Goal: Task Accomplishment & Management: Complete application form

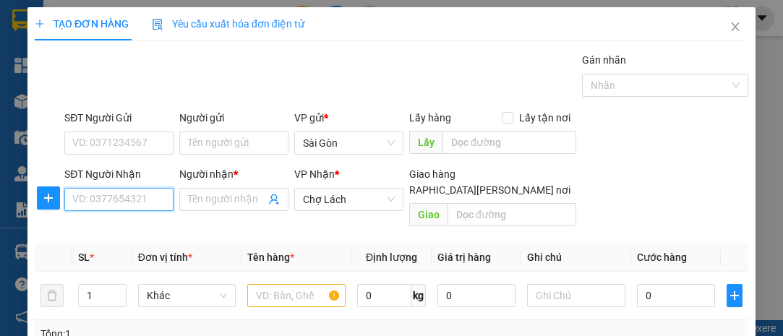
click at [108, 197] on input "SĐT Người Nhận" at bounding box center [118, 199] width 109 height 23
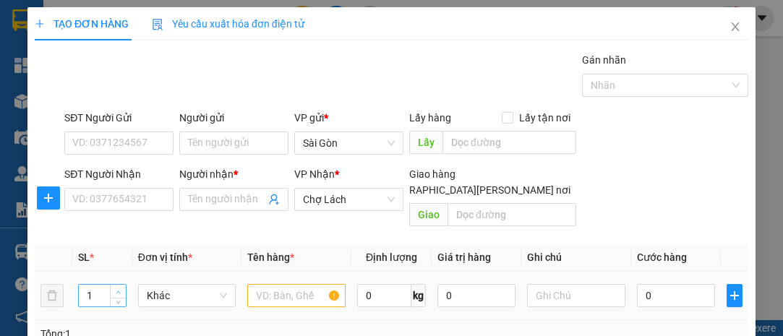
type input "2"
click at [116, 290] on icon "up" at bounding box center [118, 292] width 5 height 5
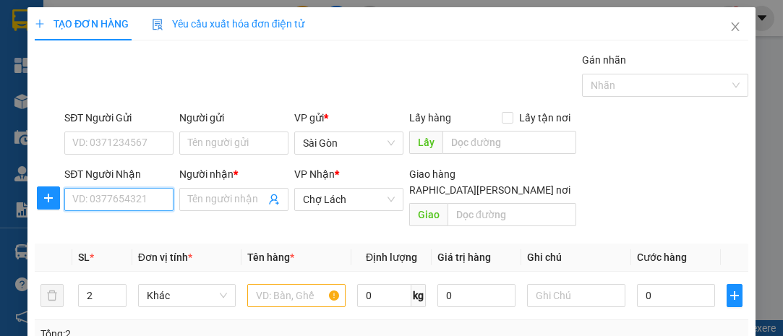
click at [104, 200] on input "SĐT Người Nhận" at bounding box center [118, 199] width 109 height 23
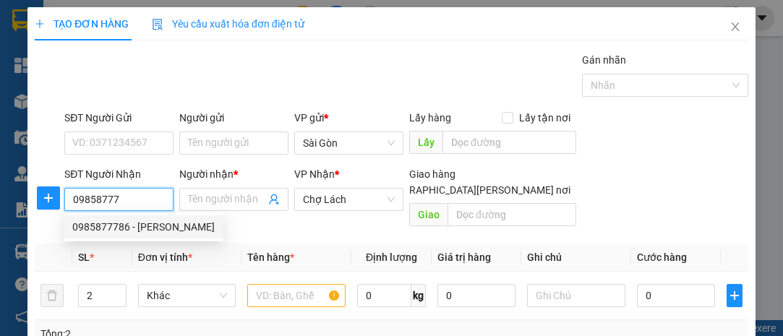
click at [109, 223] on div "0985877786 - [PERSON_NAME]" at bounding box center [143, 227] width 142 height 16
type input "0985877786"
type input "CƯỜNG"
type input "TẤN CƯỚNG VB"
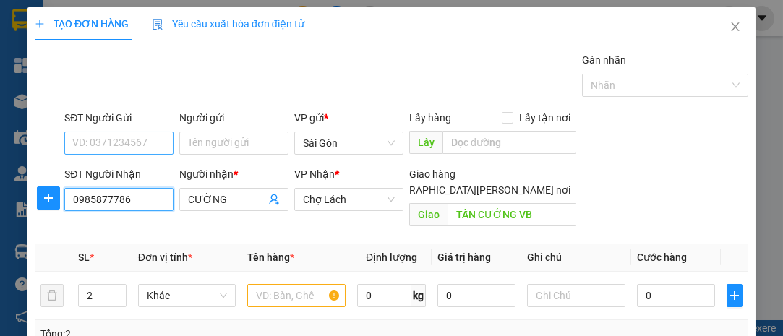
type input "0985877786"
click at [126, 145] on input "SĐT Người Gửi" at bounding box center [118, 143] width 109 height 23
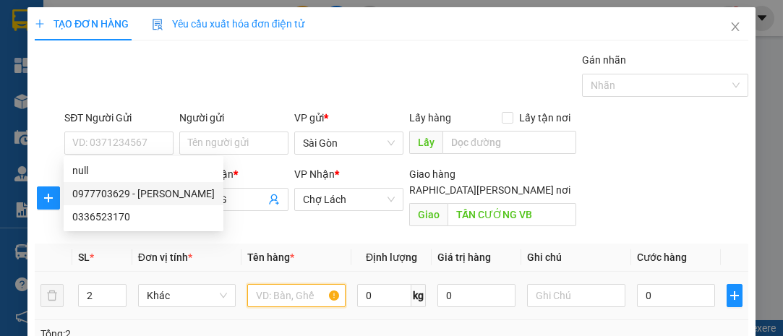
click at [298, 284] on input "text" at bounding box center [296, 295] width 98 height 23
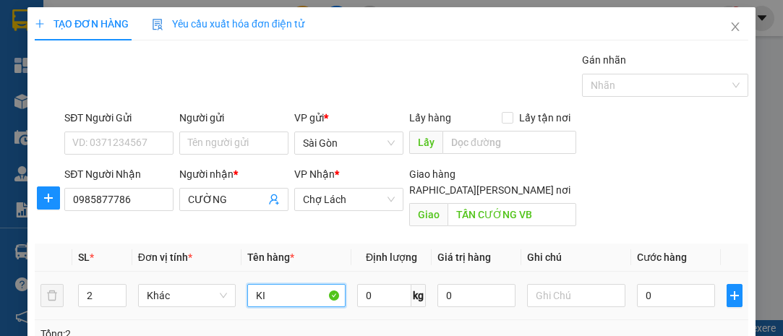
type input "K"
type input "THÙNG"
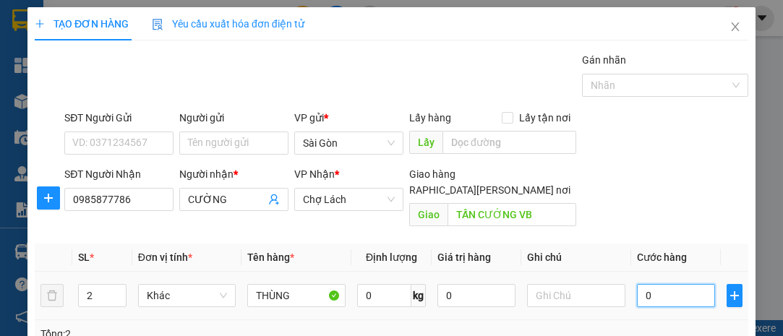
click at [644, 284] on input "0" at bounding box center [676, 295] width 78 height 23
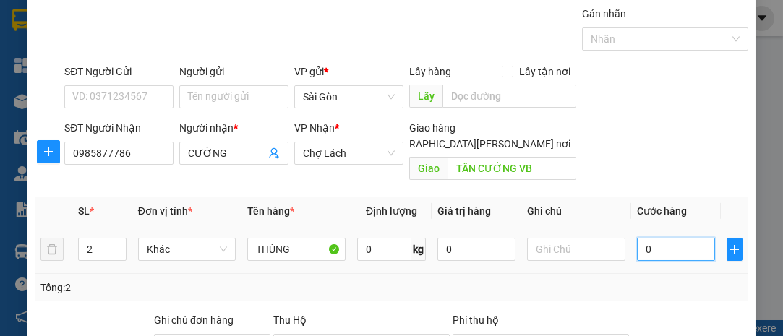
scroll to position [65, 0]
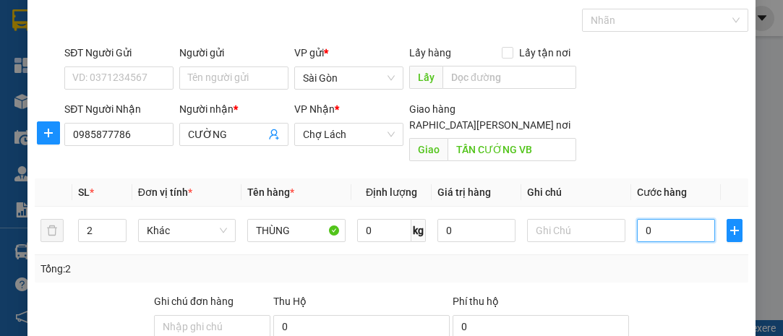
type input "005"
type input "5"
type input "0.050"
type input "50"
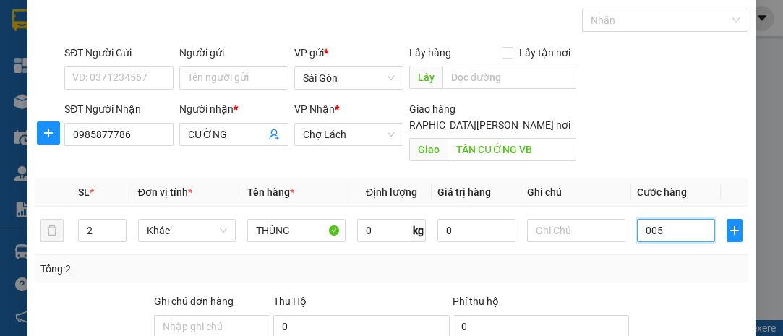
type input "50"
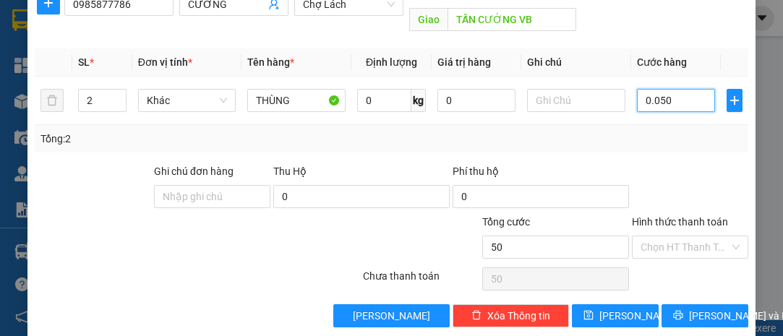
scroll to position [196, 0]
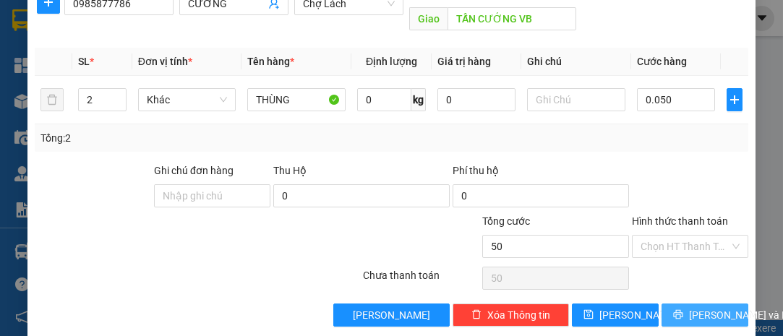
type input "50.000"
click at [706, 307] on span "[PERSON_NAME] và In" at bounding box center [739, 315] width 101 height 16
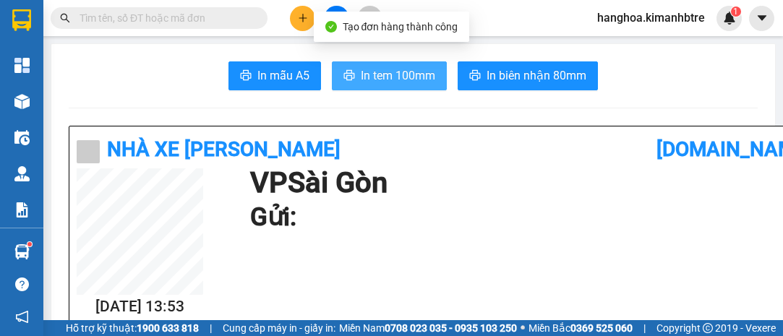
click at [408, 69] on span "In tem 100mm" at bounding box center [398, 76] width 74 height 18
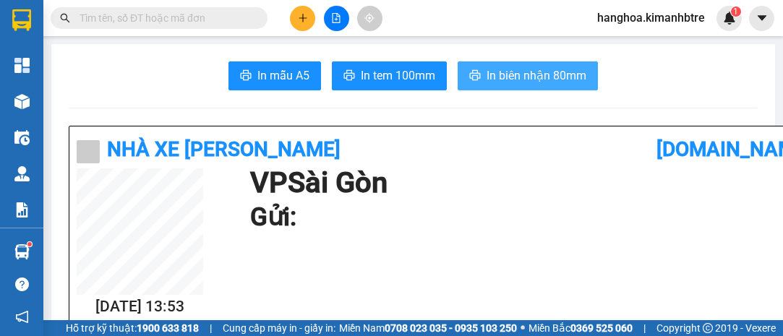
click at [496, 79] on span "In biên nhận 80mm" at bounding box center [536, 76] width 100 height 18
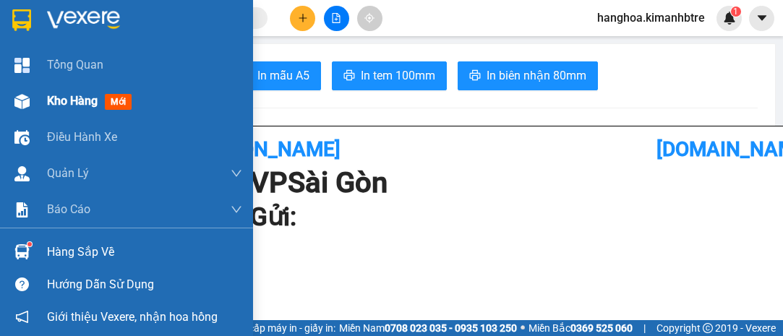
click at [90, 103] on span "Kho hàng" at bounding box center [72, 101] width 51 height 14
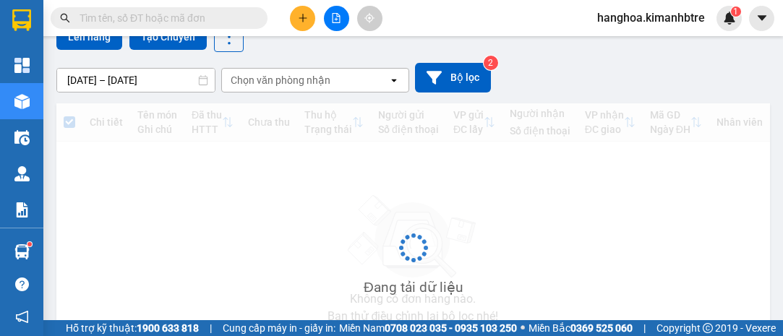
scroll to position [66, 0]
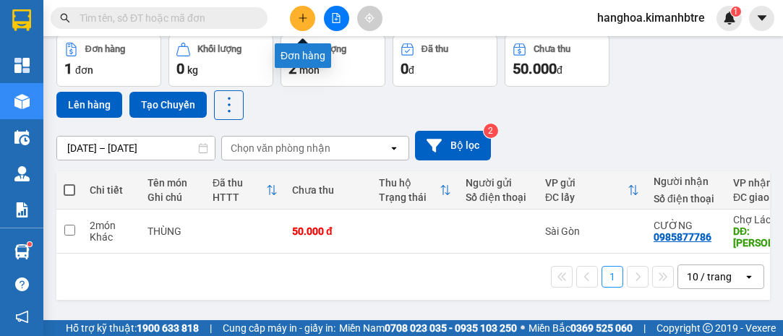
click at [304, 19] on icon "plus" at bounding box center [303, 18] width 10 height 10
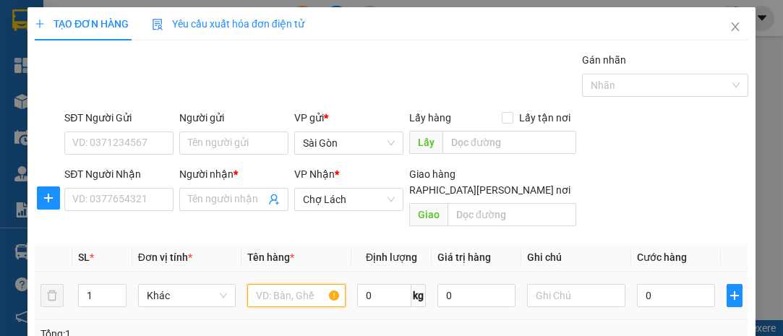
click at [264, 284] on input "text" at bounding box center [296, 295] width 98 height 23
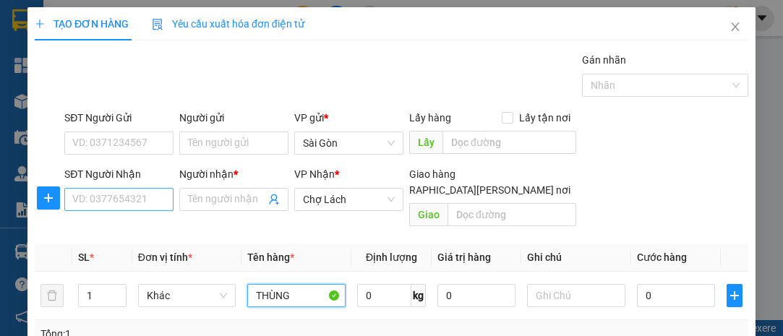
type input "THÙNG"
click at [133, 199] on input "SĐT Người Nhận" at bounding box center [118, 199] width 109 height 23
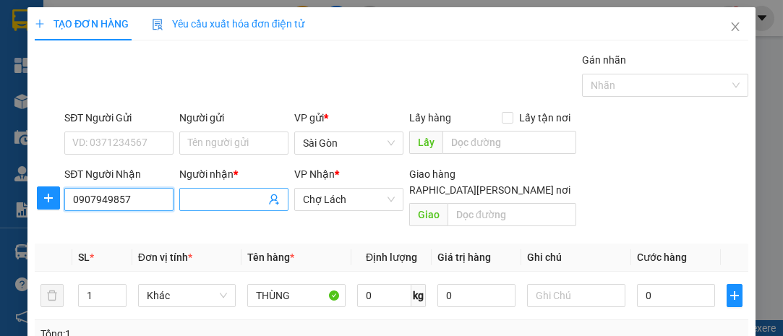
type input "0907949857"
click at [188, 198] on input "Người nhận *" at bounding box center [226, 200] width 77 height 16
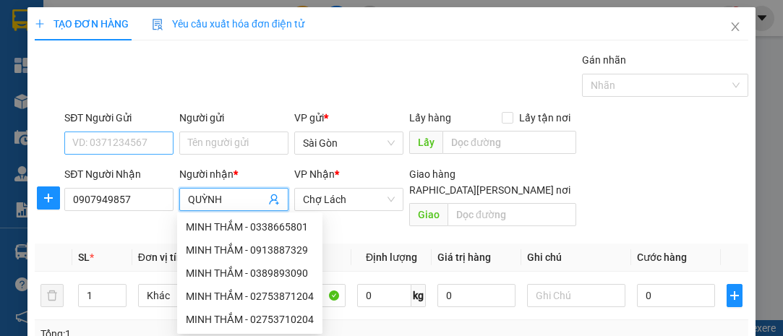
type input "QUỲNH"
click at [133, 147] on input "SĐT Người Gửi" at bounding box center [118, 143] width 109 height 23
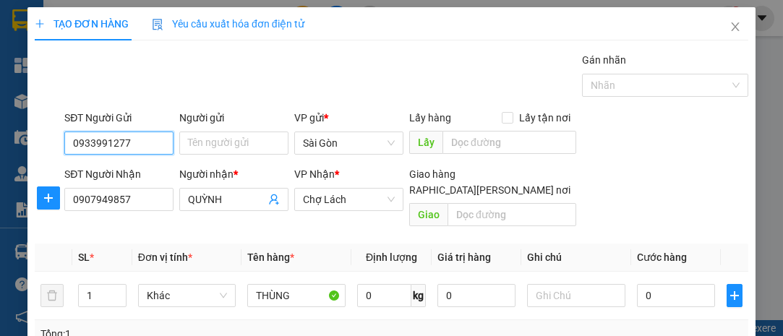
type input "0933991277"
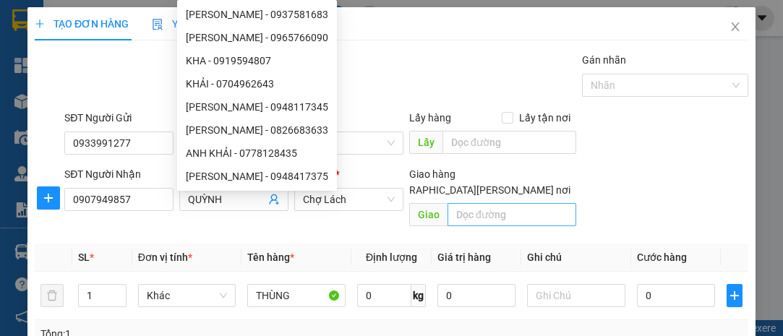
type input "KHA"
click at [468, 203] on input "text" at bounding box center [511, 214] width 128 height 23
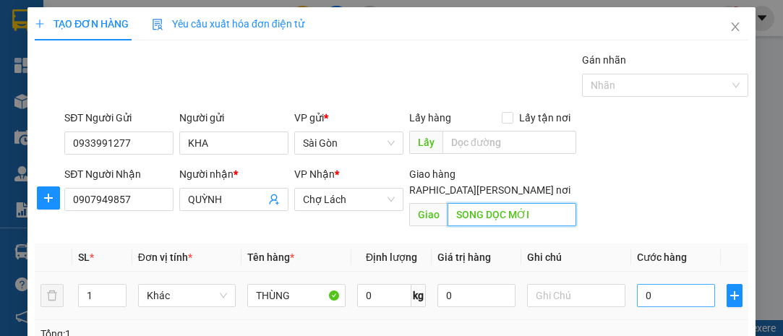
type input "SONG DỌC MỚI"
click at [673, 284] on input "0" at bounding box center [676, 295] width 78 height 23
type input "004"
type input "4"
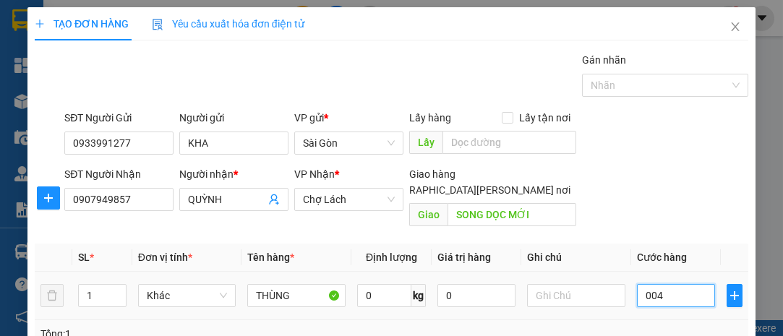
type input "0.040"
type input "40"
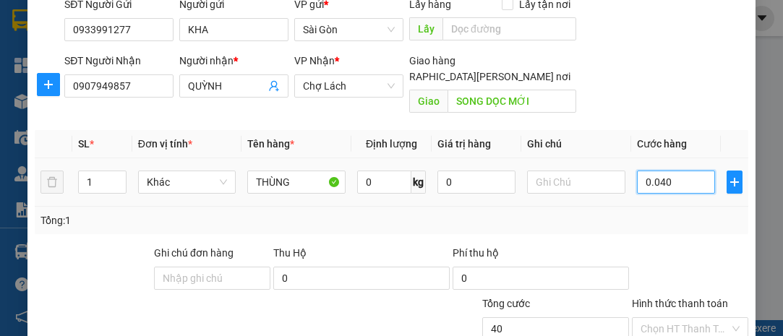
scroll to position [196, 0]
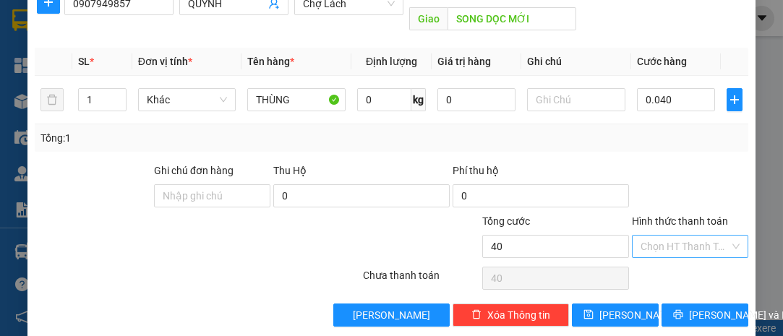
type input "40.000"
click at [662, 236] on input "Hình thức thanh toán" at bounding box center [684, 247] width 89 height 22
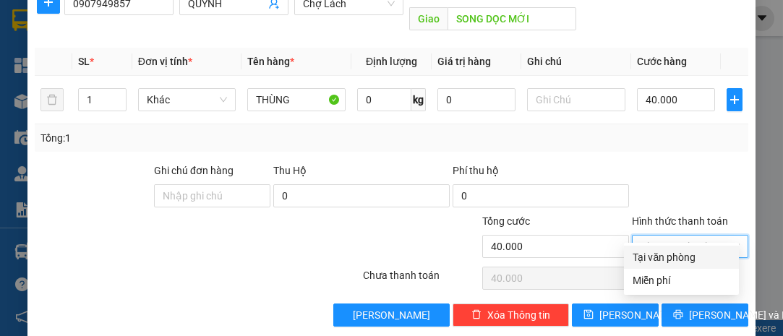
click at [664, 252] on div "Tại văn phòng" at bounding box center [682, 257] width 98 height 16
type input "0"
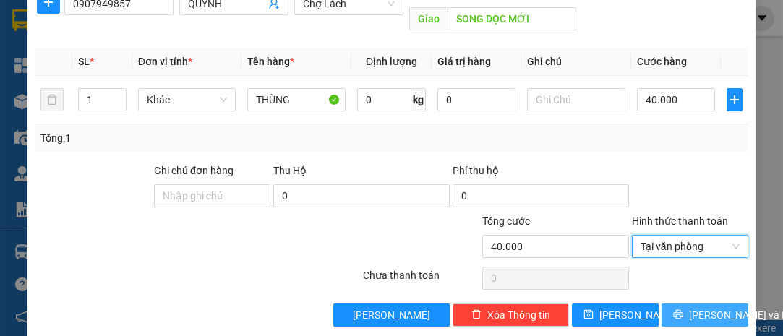
click at [703, 307] on span "[PERSON_NAME] và In" at bounding box center [739, 315] width 101 height 16
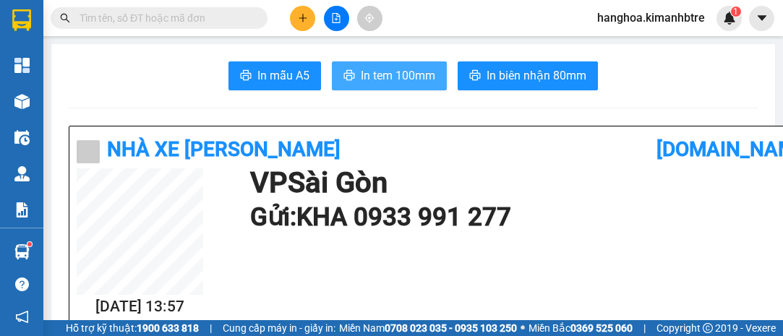
click at [393, 69] on span "In tem 100mm" at bounding box center [398, 76] width 74 height 18
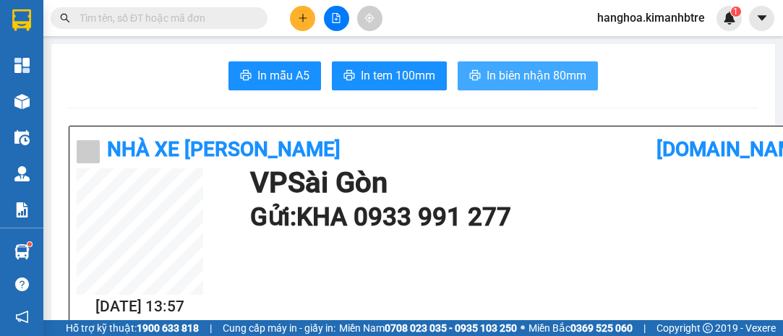
click at [499, 79] on span "In biên nhận 80mm" at bounding box center [536, 76] width 100 height 18
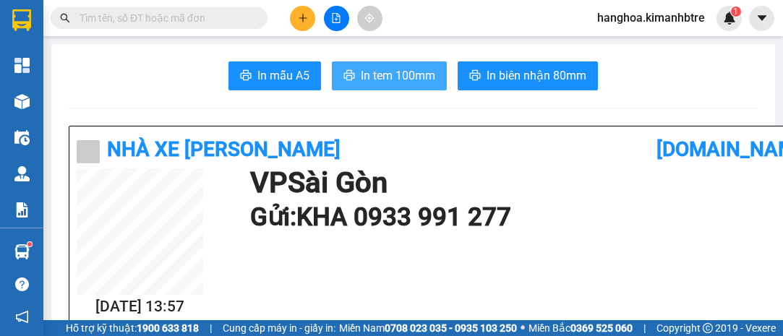
click at [403, 74] on span "In tem 100mm" at bounding box center [398, 76] width 74 height 18
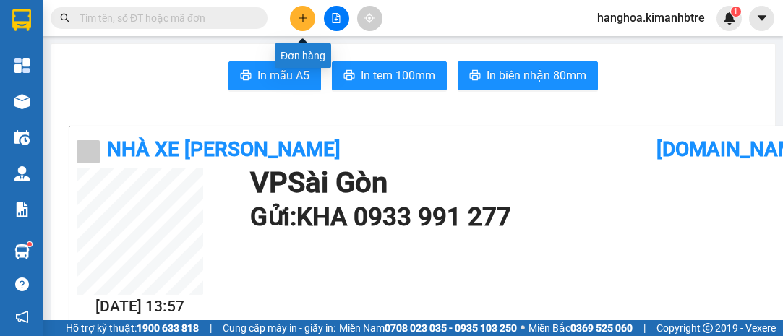
click at [298, 12] on button at bounding box center [302, 18] width 25 height 25
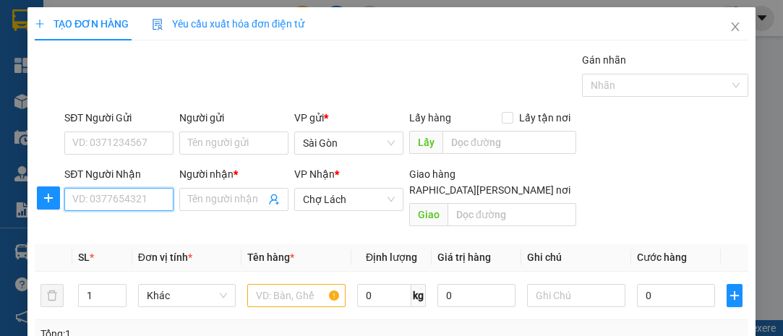
click at [135, 196] on input "SĐT Người Nhận" at bounding box center [118, 199] width 109 height 23
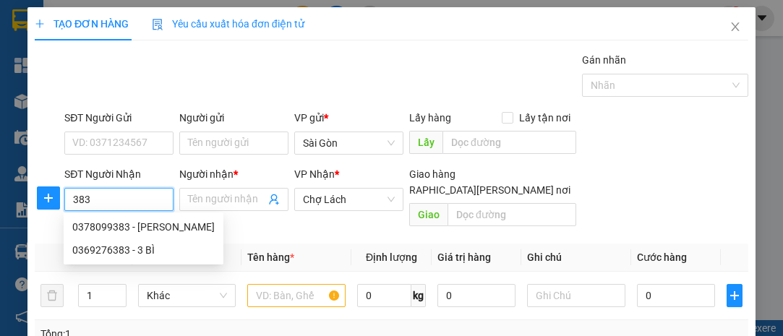
click at [137, 225] on div "0378099383 - [PERSON_NAME]" at bounding box center [143, 227] width 142 height 16
type input "0378099383"
type input "HIẾU"
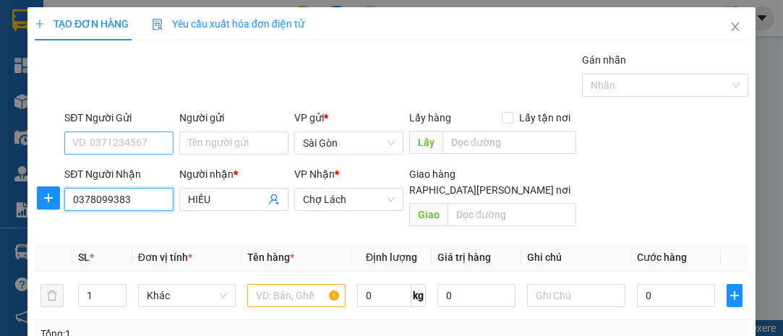
type input "0378099383"
click at [129, 142] on input "SĐT Người Gửi" at bounding box center [118, 143] width 109 height 23
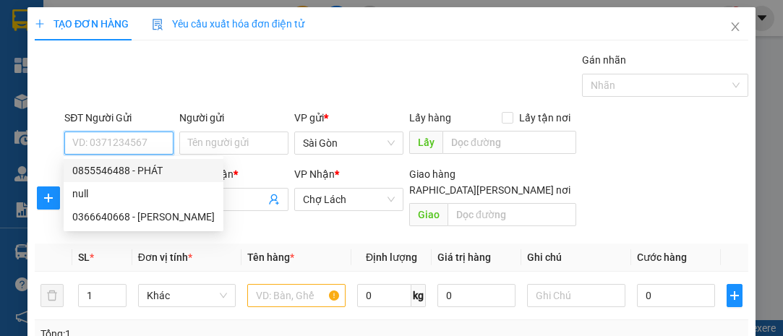
click at [134, 170] on div "0855546488 - PHÁT" at bounding box center [143, 171] width 142 height 16
type input "0855546488"
type input "PHÁT"
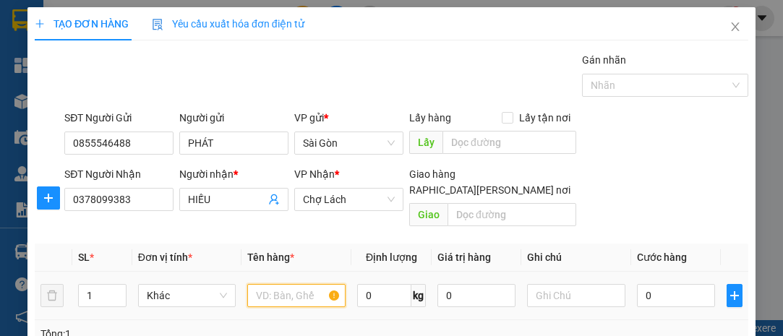
click at [260, 284] on input "text" at bounding box center [296, 295] width 98 height 23
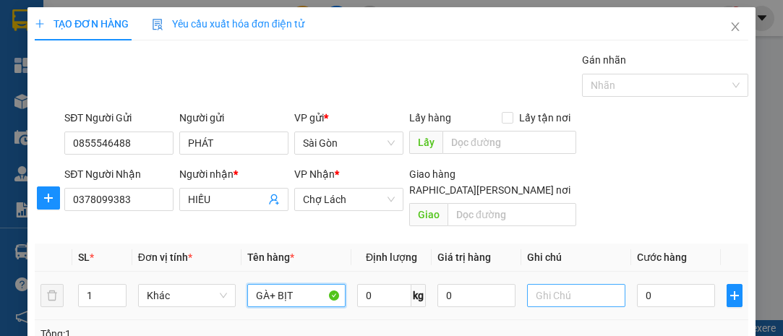
type input "GÀ+ BỊT"
click at [552, 284] on input "text" at bounding box center [576, 295] width 98 height 23
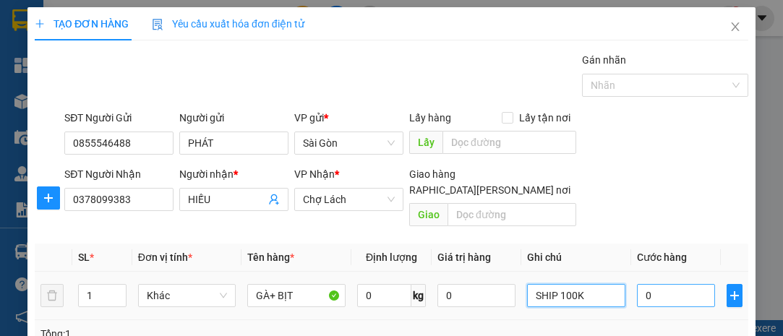
type input "SHIP 100K"
click at [657, 284] on input "0" at bounding box center [676, 295] width 78 height 23
type input "002"
type input "2"
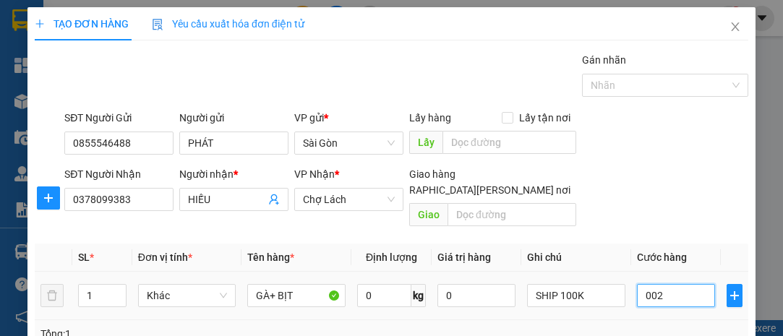
type input "0.020"
type input "20"
type input "00.200"
type input "200"
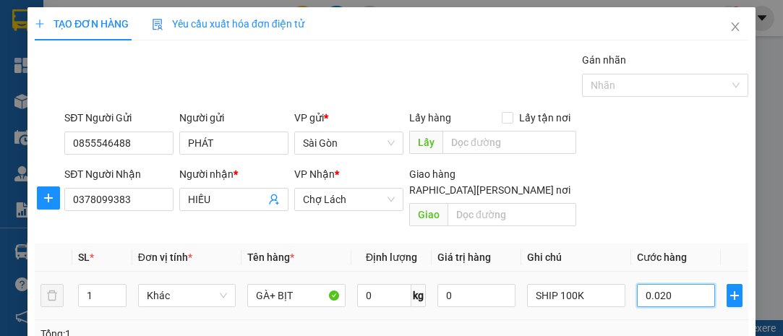
type input "200"
type input "200.000"
click at [583, 284] on input "SHIP 100K" at bounding box center [576, 295] width 98 height 23
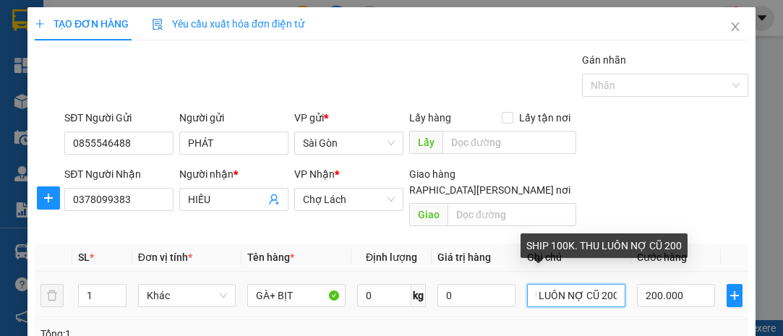
scroll to position [0, 78]
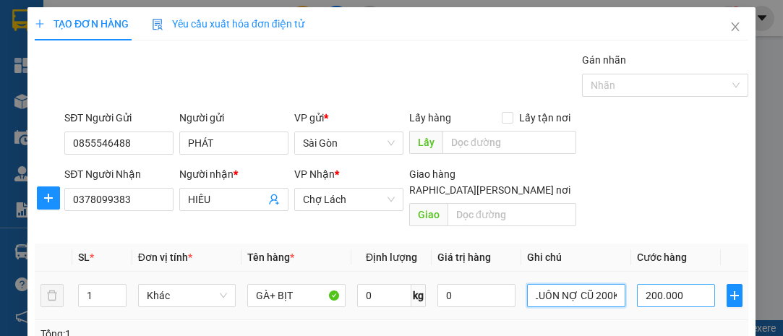
type input "SHIP 100K. THU LUÔN NỢ CŨ 200K"
click at [680, 284] on input "200.000" at bounding box center [676, 295] width 78 height 23
type input "00.004"
type input "4"
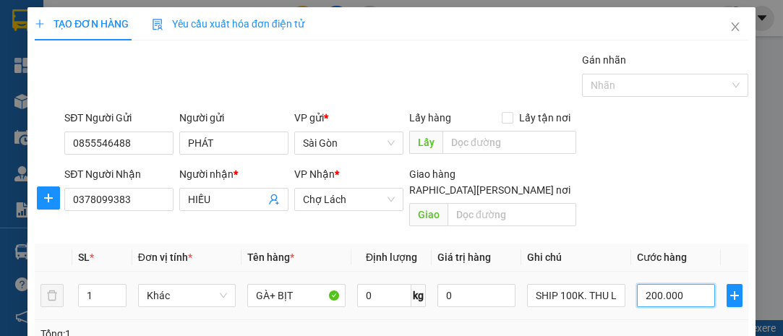
type input "4"
type input "0.000.040"
type input "40"
type input "000.000.400"
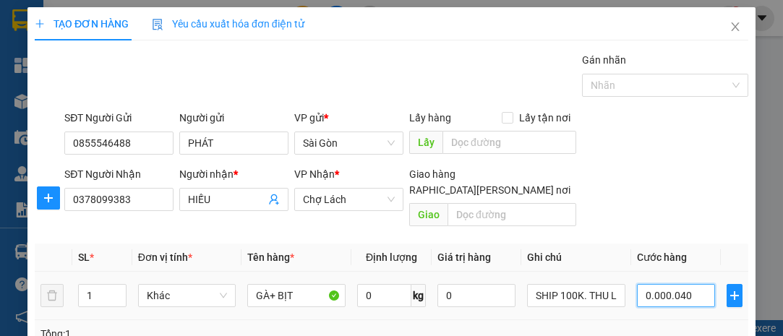
type input "400"
type input "000.000.040"
type input "40"
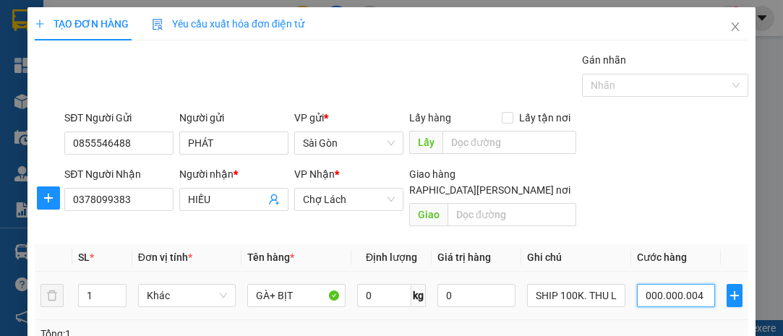
type input "000.000.004.000"
type input "4.000"
type input "000.000.004.000"
type input "4.000"
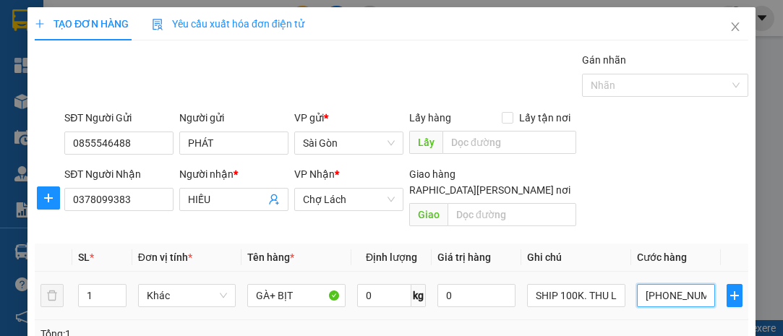
type input "4.000"
type input "0.000.000.400"
type input "400"
type input "000.000.040"
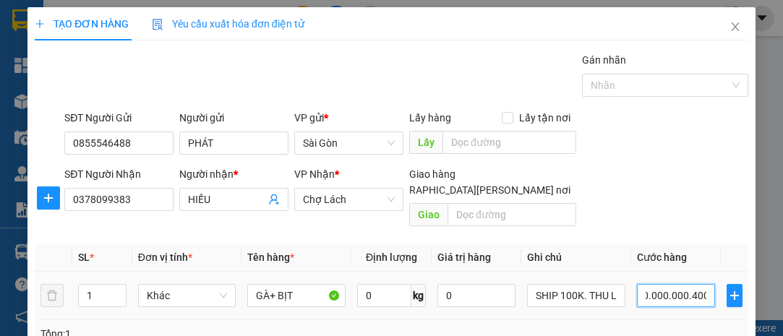
type input "40"
type input "00.000.004"
type input "4"
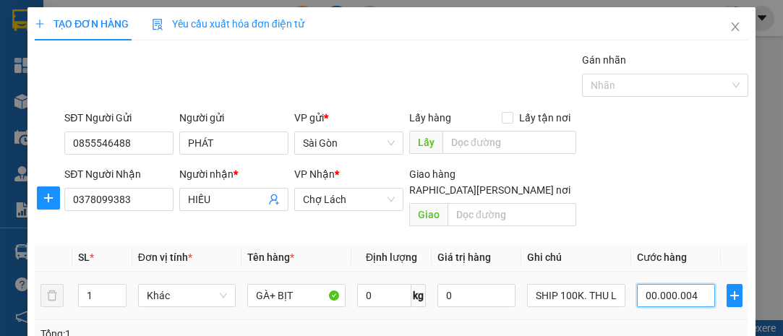
type input "0.000.000"
type input "0"
type input "004"
type input "4"
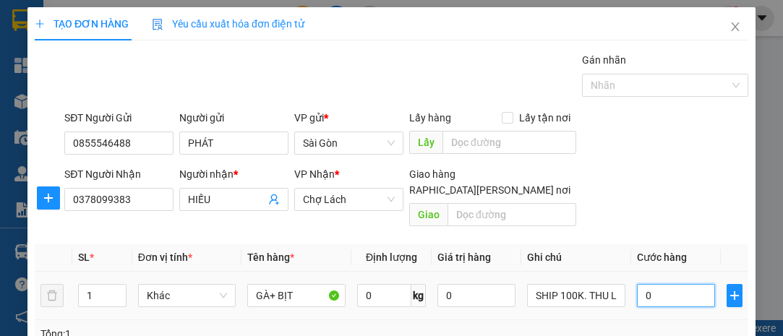
type input "4"
type input "0.040"
type input "40"
type input "00.400"
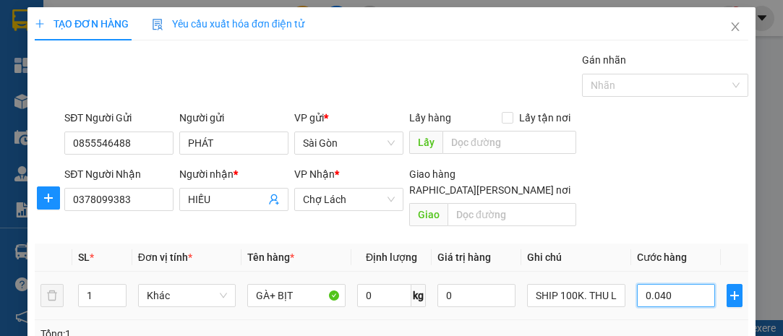
type input "400"
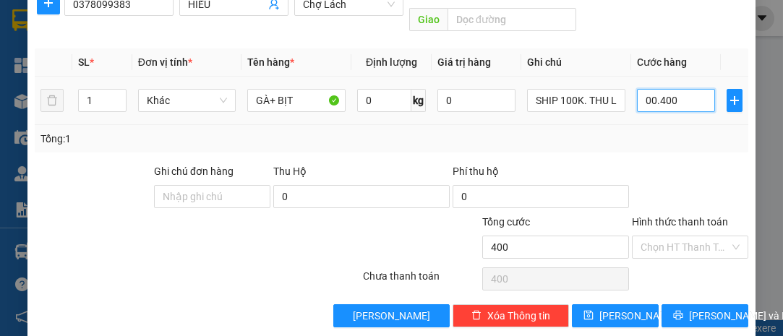
scroll to position [196, 0]
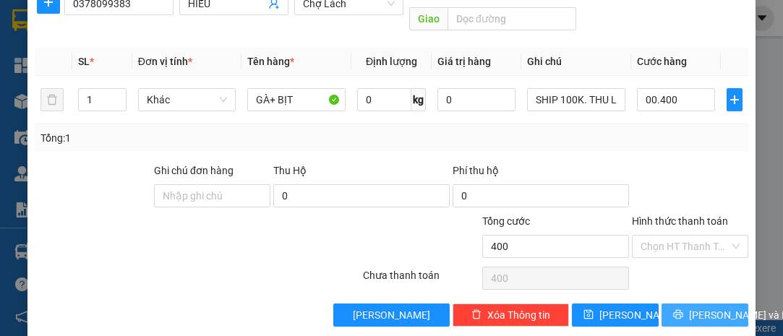
type input "400.000"
click at [698, 307] on span "[PERSON_NAME] và In" at bounding box center [739, 315] width 101 height 16
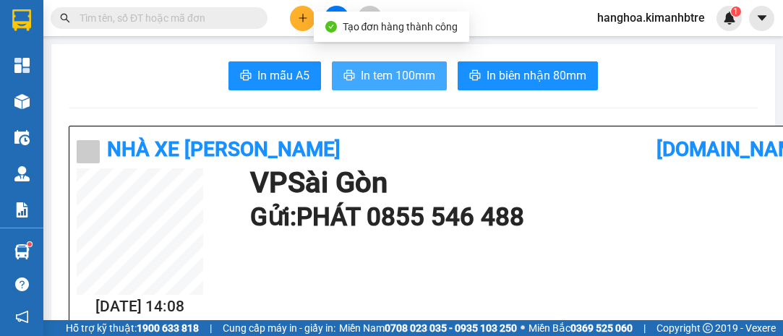
click at [380, 72] on span "In tem 100mm" at bounding box center [398, 76] width 74 height 18
